Goal: Information Seeking & Learning: Learn about a topic

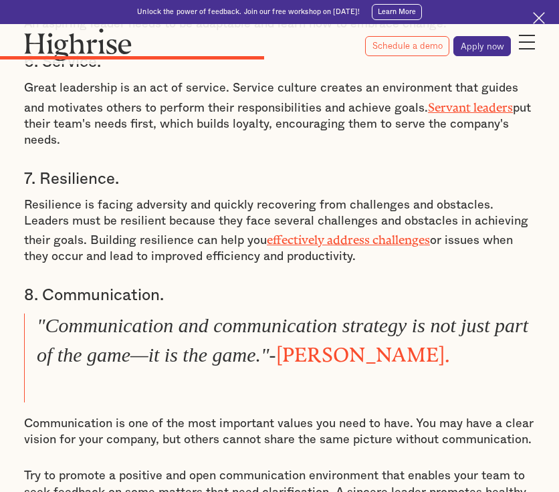
scroll to position [3423, 0]
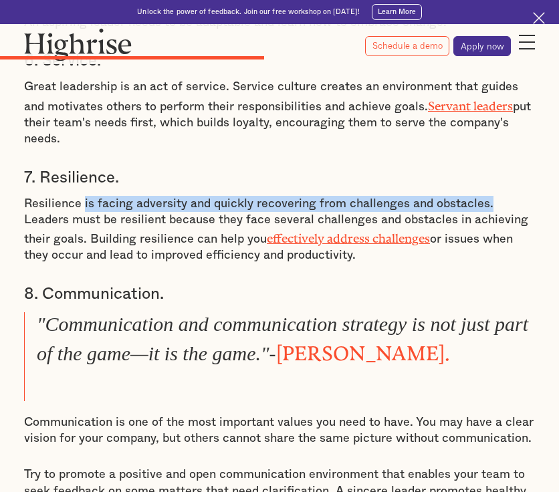
drag, startPoint x: 84, startPoint y: 179, endPoint x: 485, endPoint y: 178, distance: 401.0
click at [485, 196] on p "Resilience is facing adversity and quickly recovering from challenges and obsta…" at bounding box center [279, 230] width 511 height 68
copy p "is facing adversity and quickly recovering from challenges and obstacles."
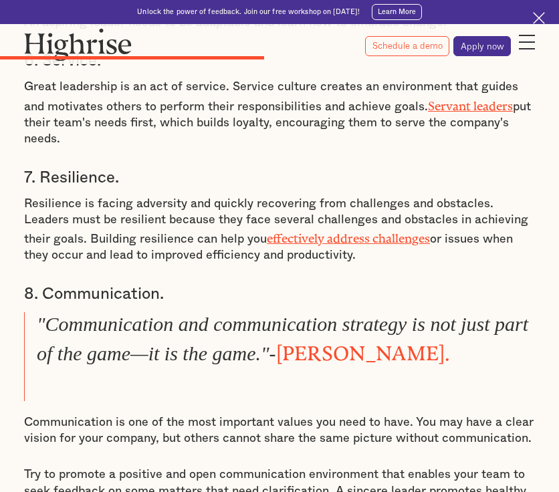
click at [59, 209] on p "Resilience is facing adversity and quickly recovering from challenges and obsta…" at bounding box center [279, 230] width 511 height 68
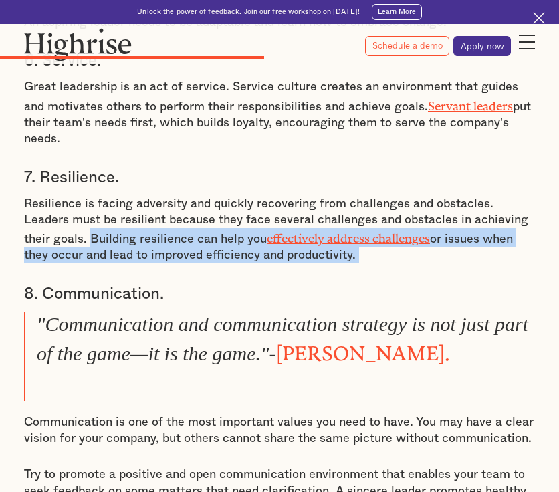
drag, startPoint x: 58, startPoint y: 213, endPoint x: 333, endPoint y: 245, distance: 276.6
copy p "Building resilience can help you effectively address challenges or issues when …"
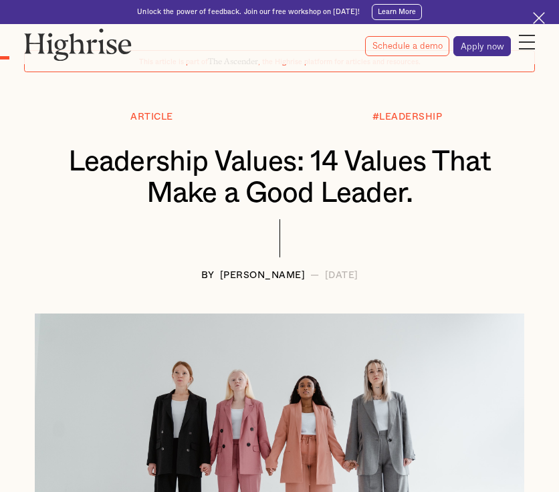
scroll to position [0, 0]
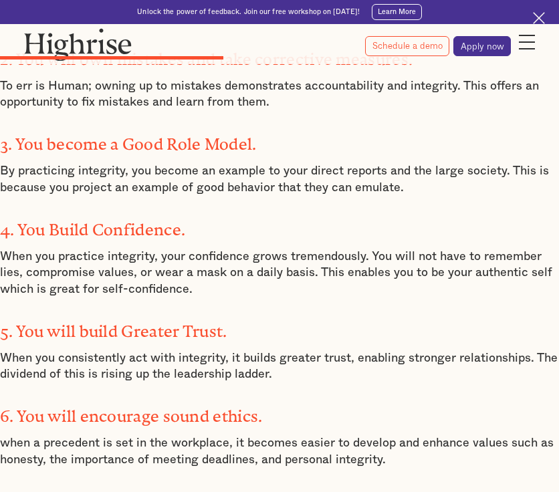
scroll to position [2145, 0]
